Goal: Navigation & Orientation: Go to known website

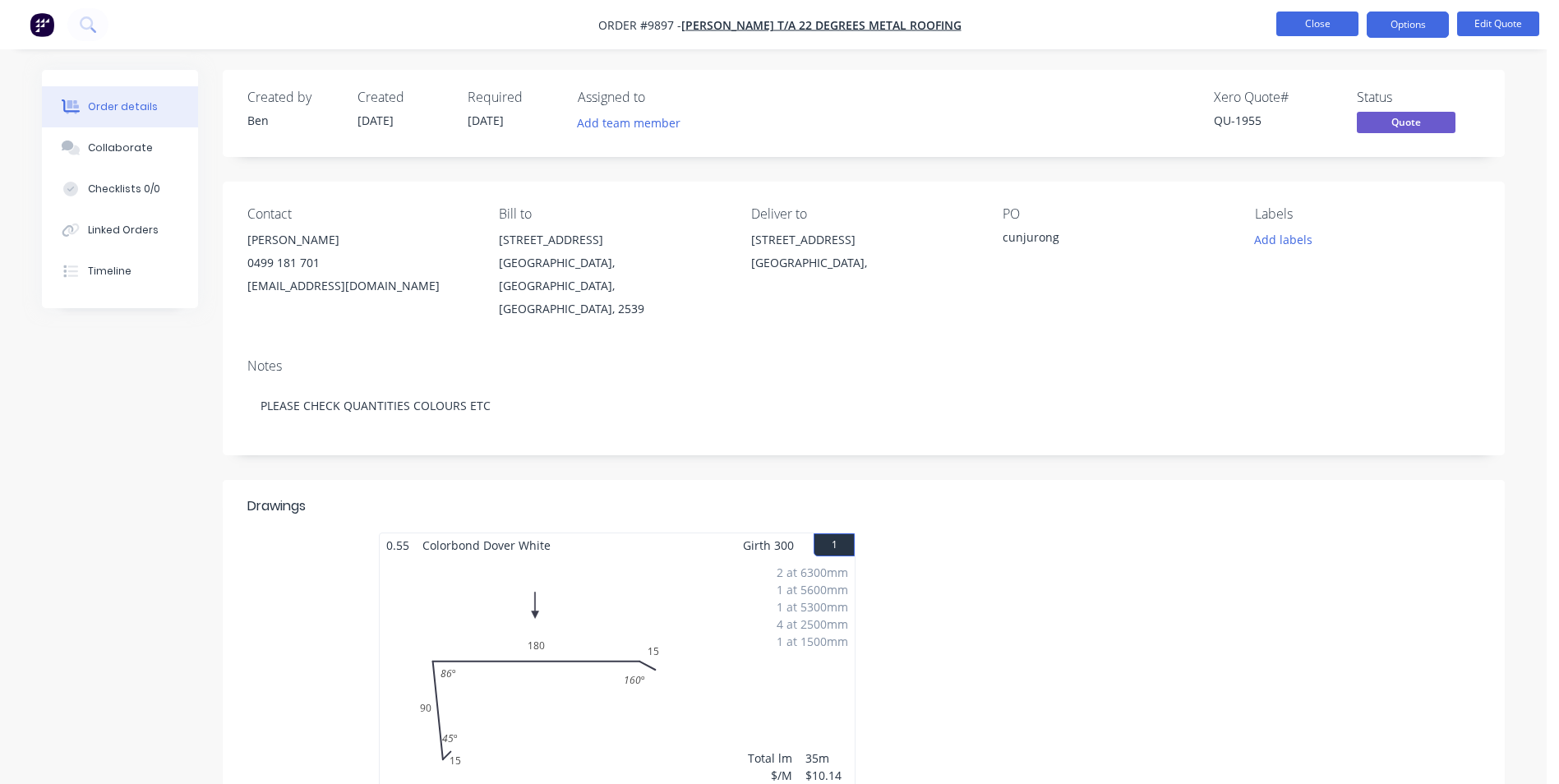
click at [1293, 23] on button "Close" at bounding box center [1317, 24] width 82 height 25
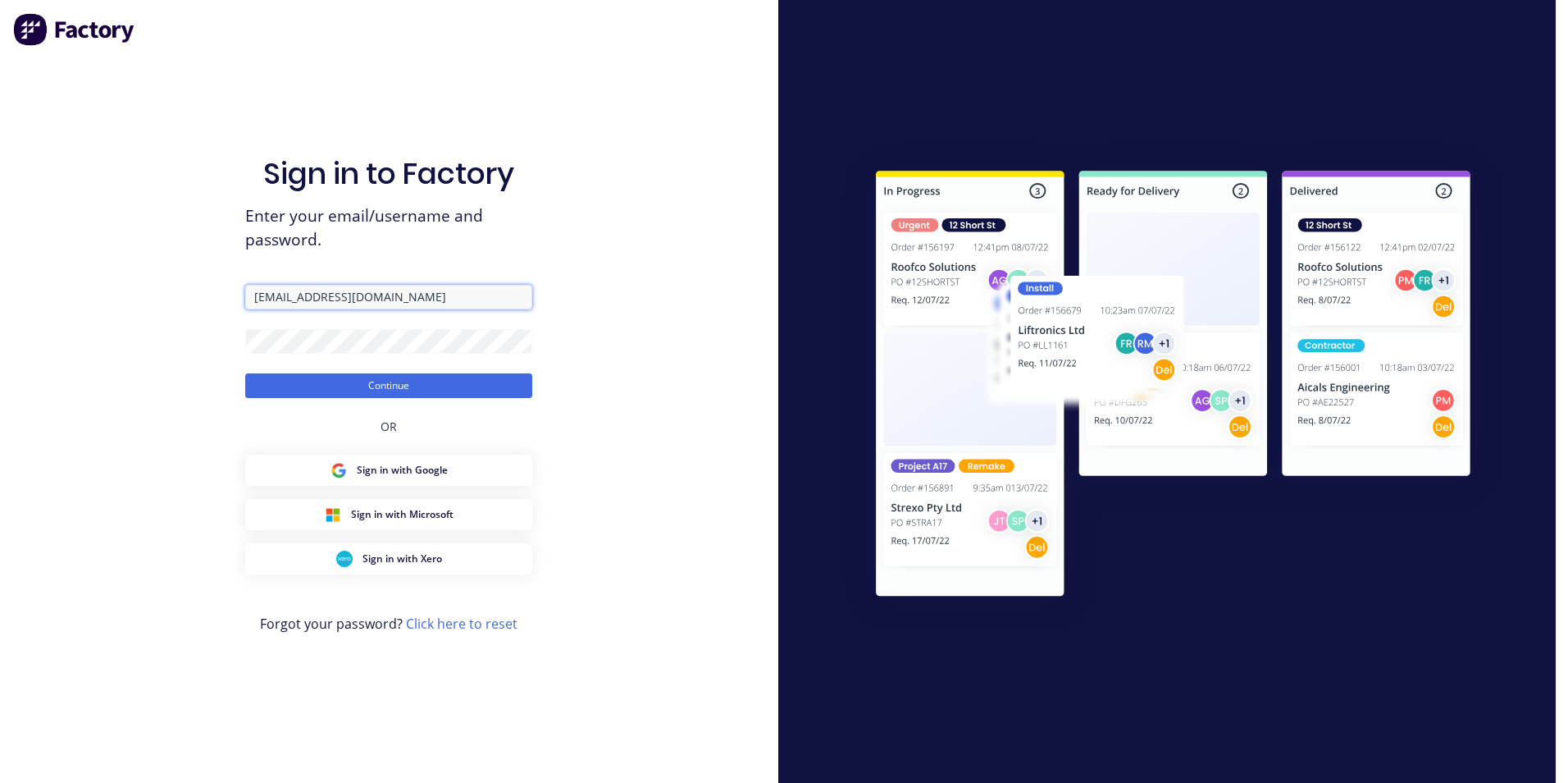
click at [352, 293] on input "[EMAIL_ADDRESS][DOMAIN_NAME]" at bounding box center [389, 296] width 287 height 25
click at [343, 294] on input "luke@scrs.net.a" at bounding box center [389, 296] width 287 height 25
type input "l"
type input "[EMAIL_ADDRESS][DOMAIN_NAME]"
click at [245, 373] on button "Continue" at bounding box center [389, 385] width 287 height 25
